Goal: Task Accomplishment & Management: Manage account settings

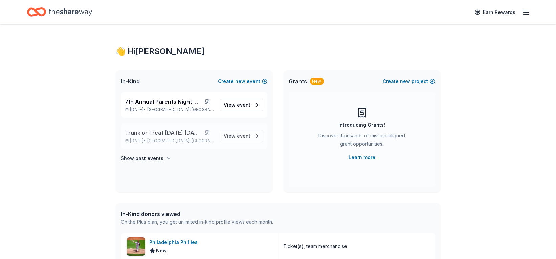
click at [176, 133] on span "Trunk or Treat [DATE] [DATE]" at bounding box center [163, 133] width 76 height 8
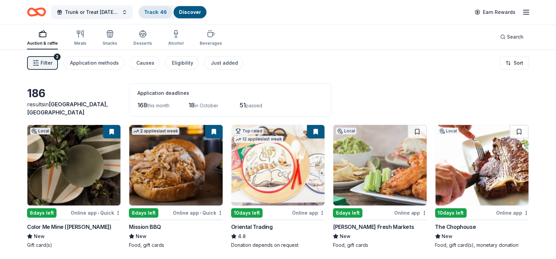
click at [154, 13] on link "Track · 46" at bounding box center [155, 12] width 23 height 6
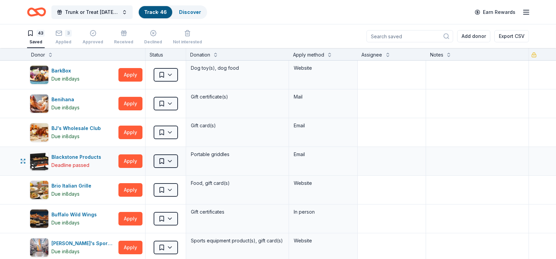
click at [166, 165] on html "Trunk or Treat Halloween Carnival Track · 46 Discover Earn Rewards 43 Saved 3 A…" at bounding box center [278, 129] width 556 height 259
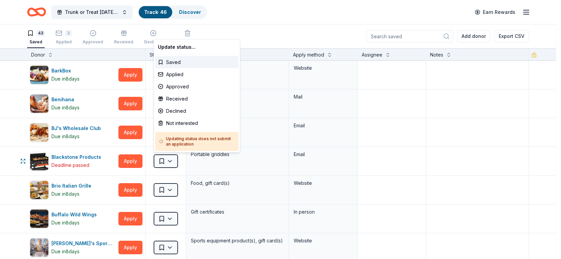
click at [240, 171] on html "Trunk or Treat Halloween Carnival Track · 46 Discover Earn Rewards 43 Saved 3 A…" at bounding box center [280, 129] width 561 height 259
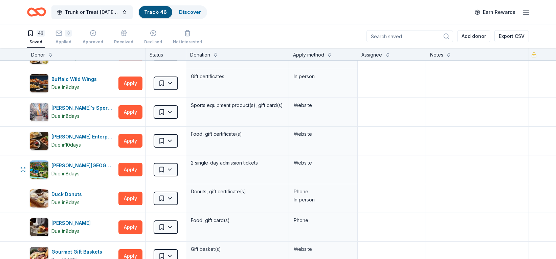
scroll to position [169, 0]
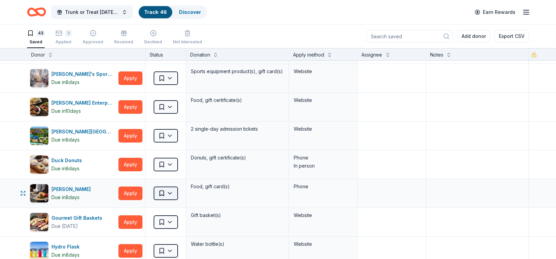
click at [170, 190] on html "Trunk or Treat Halloween Carnival Track · 46 Discover Earn Rewards 43 Saved 3 A…" at bounding box center [278, 129] width 556 height 259
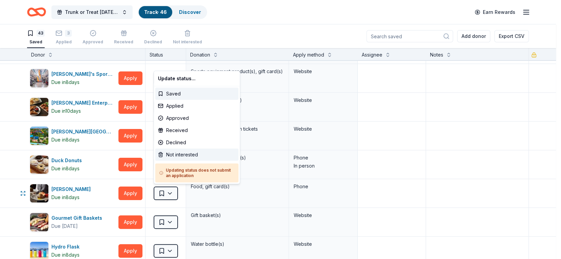
click at [181, 153] on div "Not interested" at bounding box center [196, 155] width 83 height 12
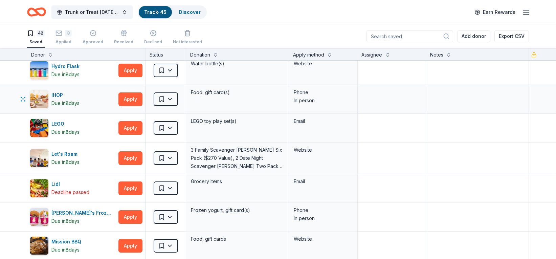
scroll to position [338, 0]
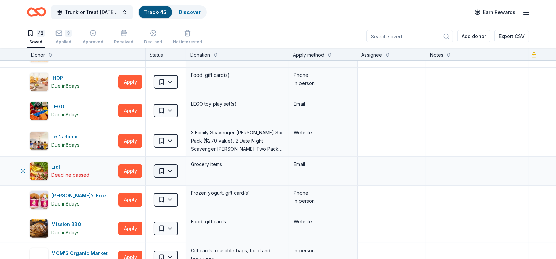
click at [167, 168] on html "Trunk or Treat Halloween Carnival Track · 45 Discover Earn Rewards 42 Saved 3 A…" at bounding box center [278, 129] width 556 height 259
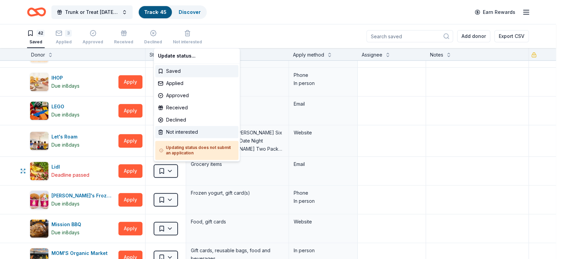
click at [176, 128] on div "Not interested" at bounding box center [196, 132] width 83 height 12
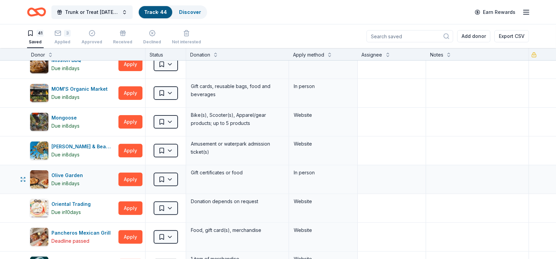
scroll to position [507, 0]
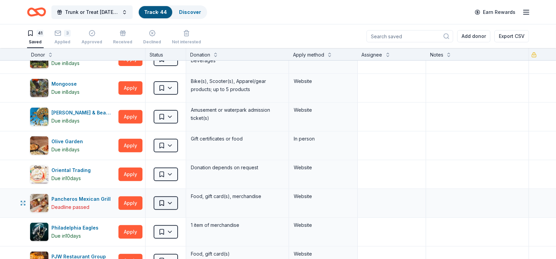
click at [173, 197] on html "Trunk or Treat Halloween Carnival Track · 44 Discover Earn Rewards 41 Saved 3 A…" at bounding box center [278, 129] width 556 height 259
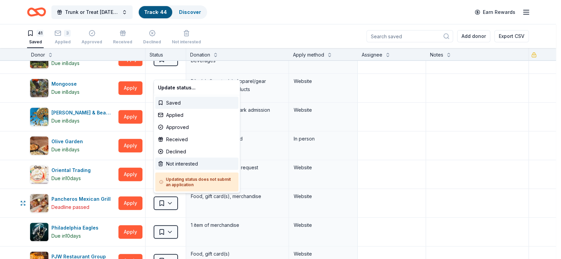
click at [181, 164] on div "Not interested" at bounding box center [196, 163] width 83 height 12
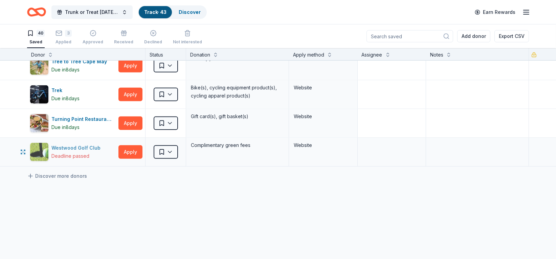
scroll to position [1049, 0]
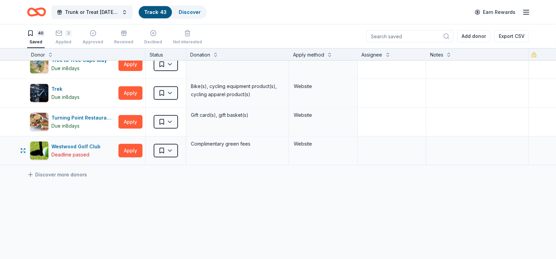
click at [181, 145] on div "Saved" at bounding box center [165, 150] width 40 height 28
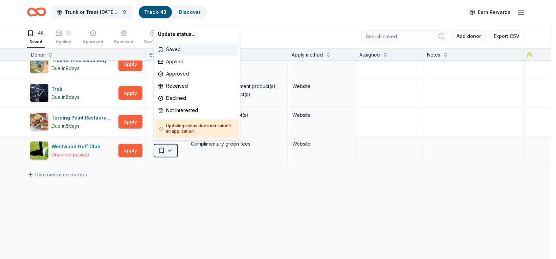
click at [174, 148] on html "Trunk or Treat Halloween Carnival Track · 43 Discover Earn Rewards 40 Saved 3 A…" at bounding box center [278, 129] width 556 height 259
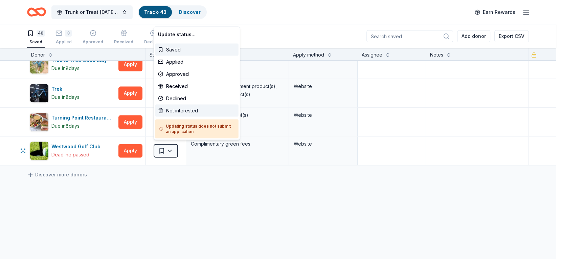
click at [178, 110] on div "Not interested" at bounding box center [196, 110] width 83 height 12
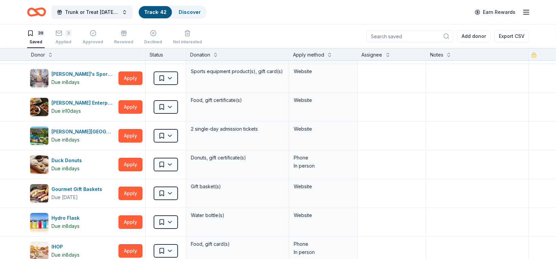
scroll to position [0, 0]
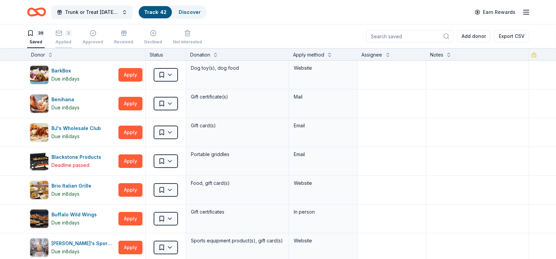
click at [67, 37] on div "3 Applied" at bounding box center [63, 37] width 16 height 15
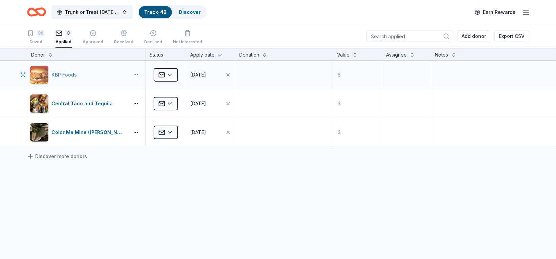
click at [64, 73] on div "KBP Foods" at bounding box center [65, 75] width 28 height 8
click at [32, 38] on div "39 Saved" at bounding box center [36, 37] width 18 height 15
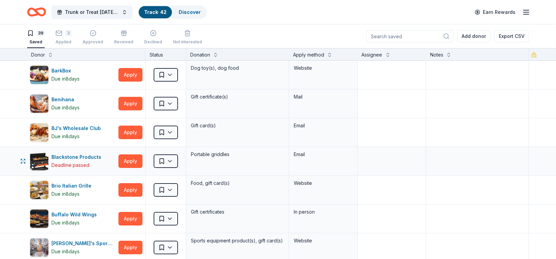
drag, startPoint x: 21, startPoint y: 158, endPoint x: 25, endPoint y: 166, distance: 8.9
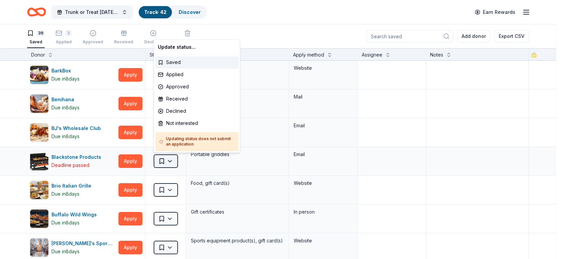
click at [171, 161] on html "Trunk or Treat Halloween Carnival Track · 42 Discover Earn Rewards 39 Saved 3 A…" at bounding box center [280, 129] width 561 height 259
click at [181, 119] on div "Not interested" at bounding box center [196, 123] width 83 height 12
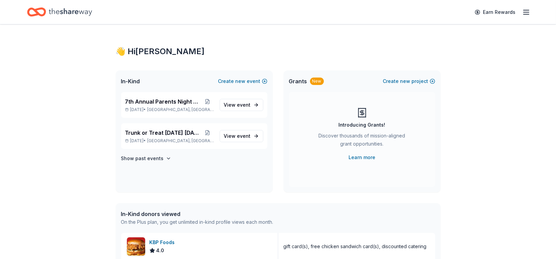
click at [524, 13] on icon "button" at bounding box center [526, 12] width 8 height 8
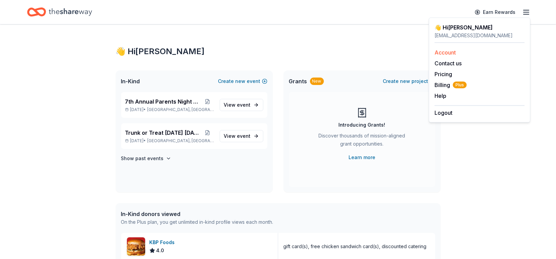
click at [440, 50] on link "Account" at bounding box center [444, 52] width 21 height 7
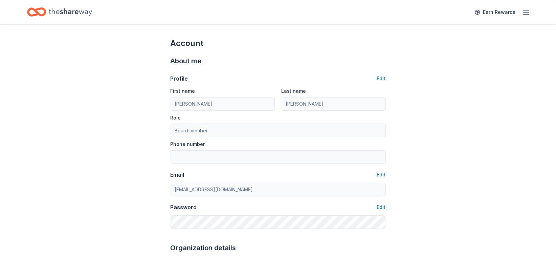
click at [55, 12] on icon "Home" at bounding box center [70, 11] width 43 height 7
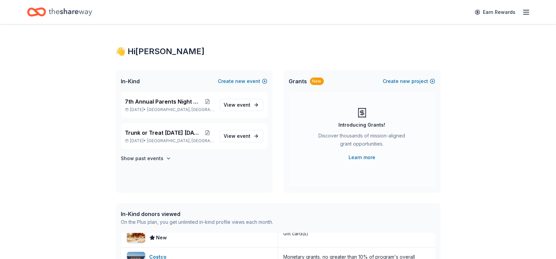
click at [526, 12] on line "button" at bounding box center [525, 12] width 5 height 0
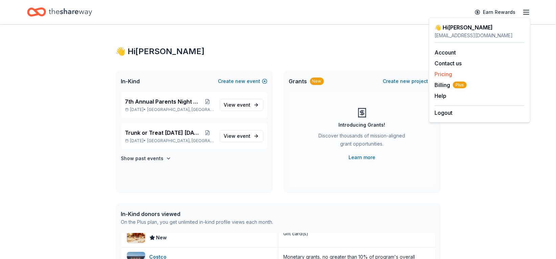
click at [442, 76] on link "Pricing" at bounding box center [443, 74] width 18 height 7
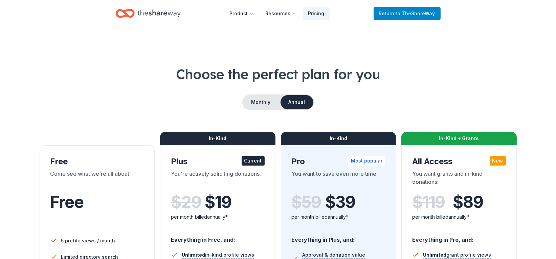
click at [418, 13] on span "to TheShareWay" at bounding box center [415, 13] width 39 height 6
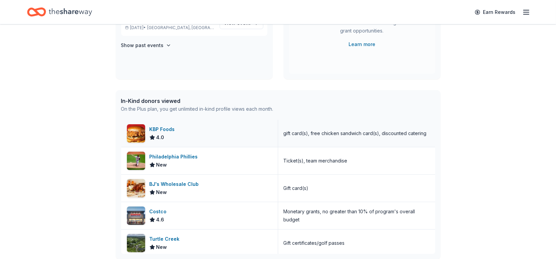
scroll to position [102, 0]
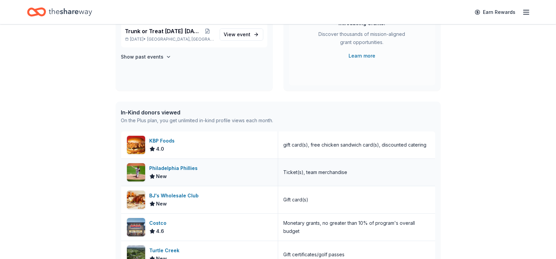
click at [179, 169] on div "Philadelphia Phillies" at bounding box center [175, 168] width 51 height 8
click at [276, 97] on div "👋 Hi Trisha In-Kind Create new event 7th Annual Parents Night Out Feb 28, 2026 …" at bounding box center [278, 197] width 346 height 549
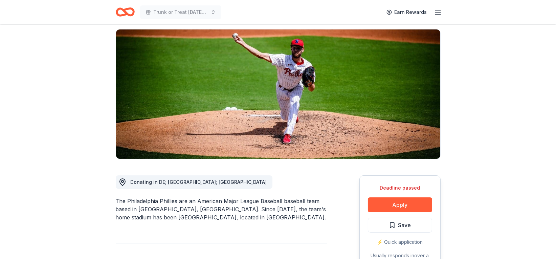
scroll to position [68, 0]
